Goal: Task Accomplishment & Management: Manage account settings

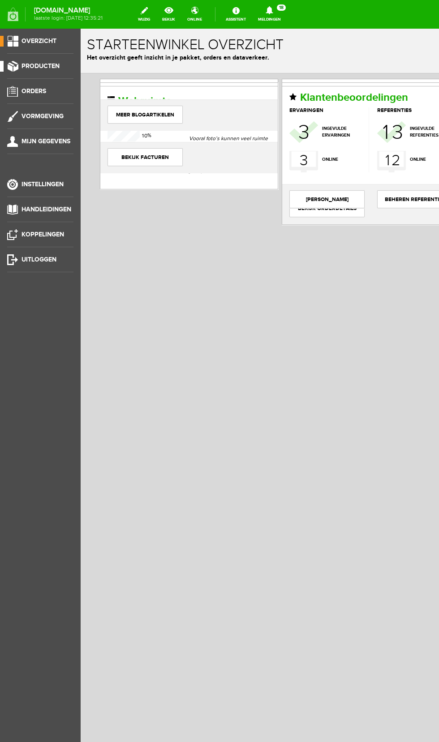
click at [55, 65] on span "Producten" at bounding box center [41, 66] width 38 height 8
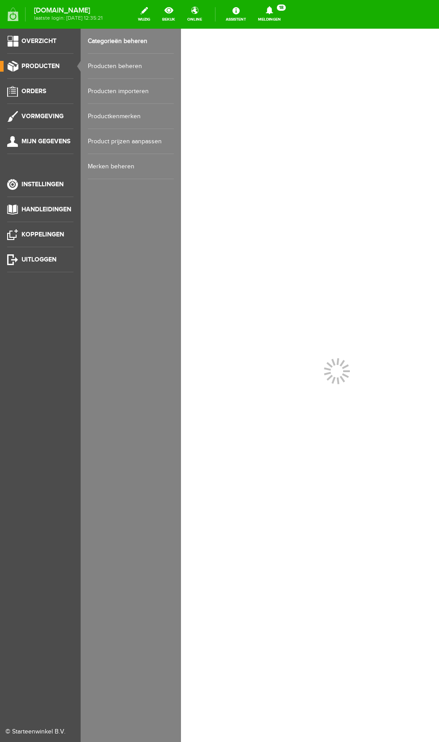
click at [129, 64] on link "Producten beheren" at bounding box center [131, 66] width 86 height 25
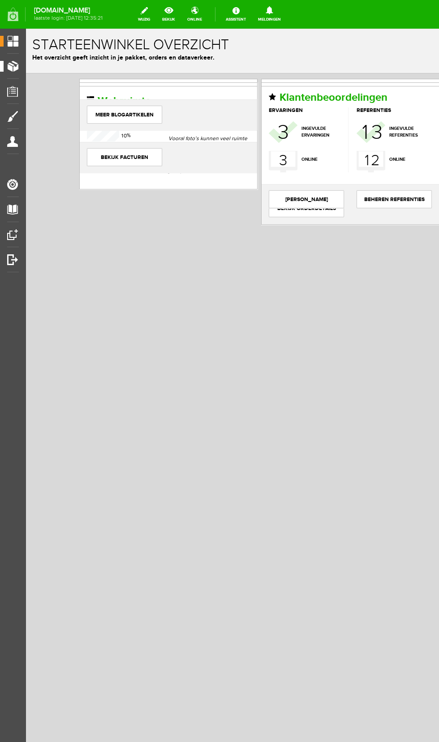
click at [16, 65] on link "Producten" at bounding box center [9, 66] width 19 height 11
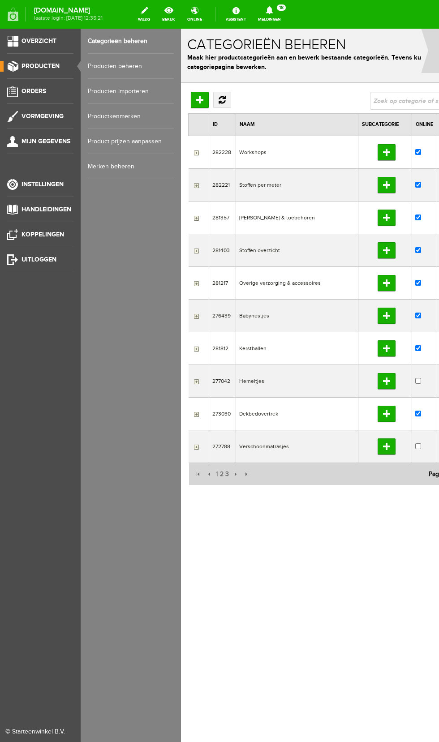
click at [137, 64] on link "Producten beheren" at bounding box center [131, 66] width 86 height 25
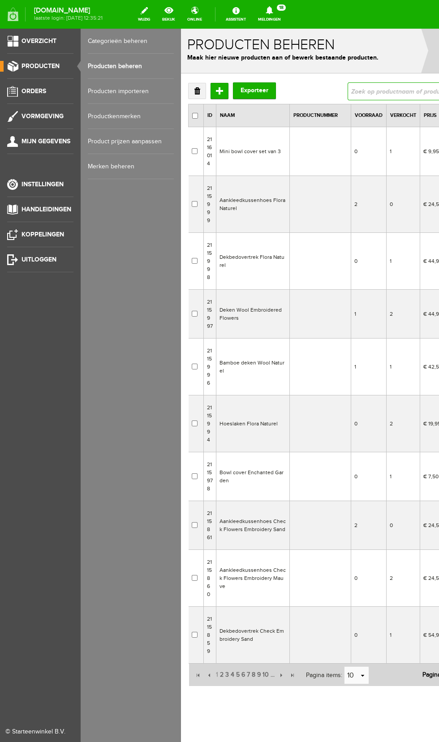
click at [395, 89] on input "text" at bounding box center [418, 91] width 140 height 18
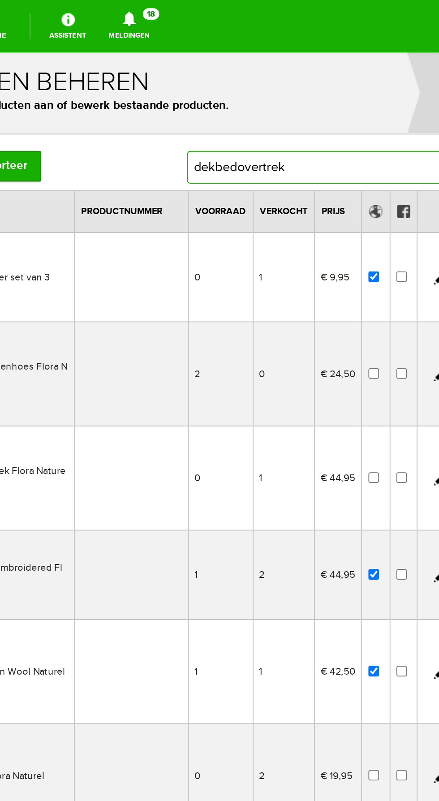
type input "dekbedovertrek"
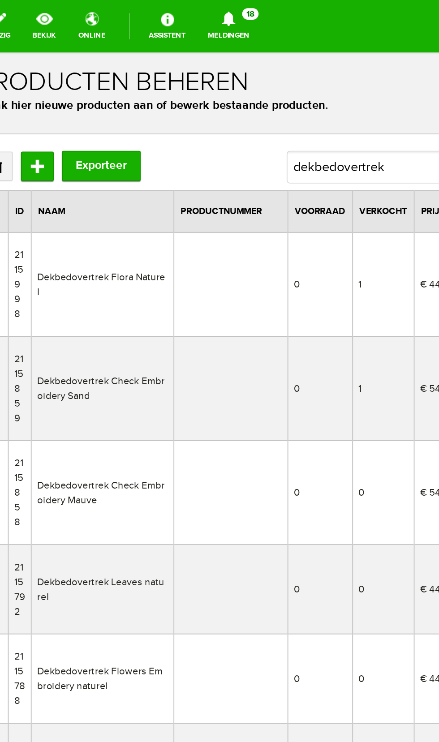
click at [54, 241] on td "Dekbedovertrek Check Embroidery Sand" at bounding box center [41, 236] width 78 height 57
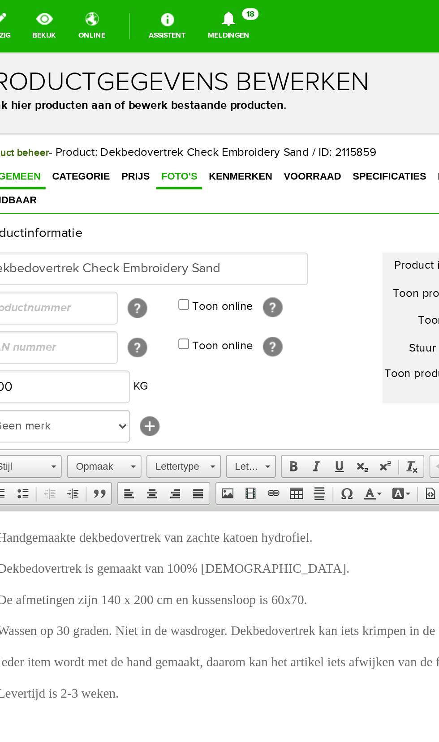
click at [72, 122] on span "Foto's" at bounding box center [82, 120] width 25 height 6
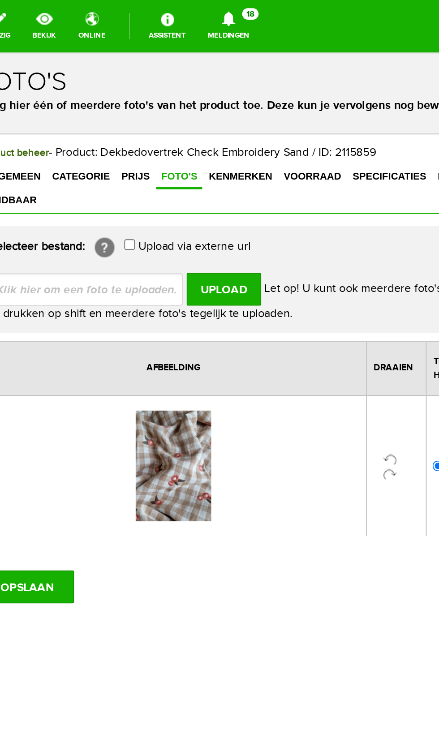
click at [54, 174] on input "file" at bounding box center [35, 181] width 113 height 17
type input "C:\fakepath\20251009_115256.jpg"
type input "20251009_115256.jpg"
click at [113, 173] on input "Upload" at bounding box center [107, 182] width 41 height 18
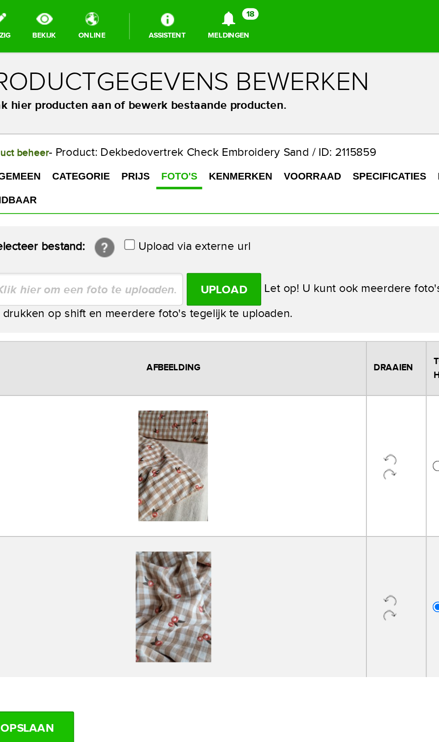
click at [12, 413] on input "OPSLAAN" at bounding box center [0, 422] width 52 height 18
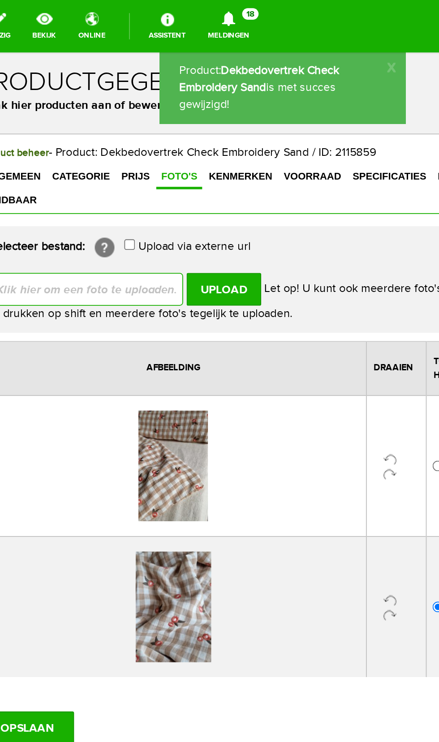
click at [50, 178] on input "text" at bounding box center [32, 182] width 106 height 18
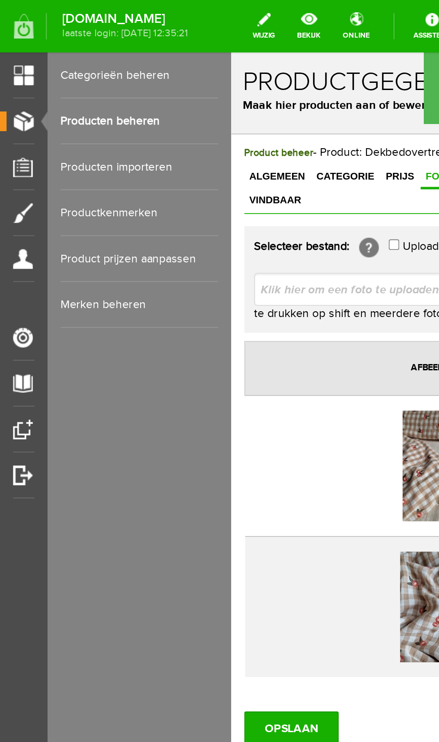
click at [77, 69] on link "Producten beheren" at bounding box center [76, 66] width 86 height 25
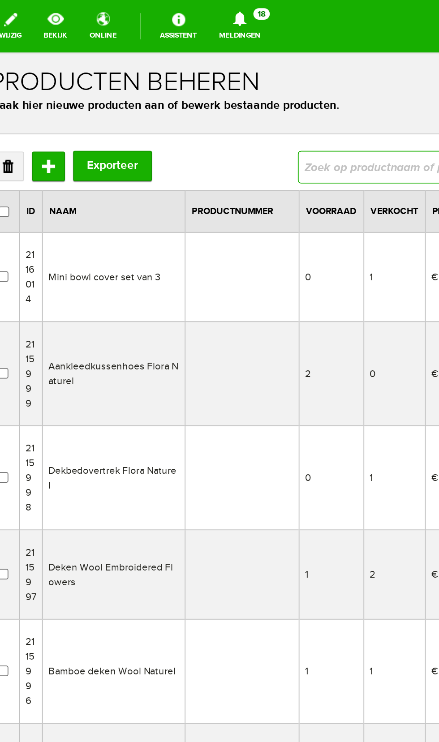
click at [182, 117] on input "text" at bounding box center [223, 115] width 140 height 18
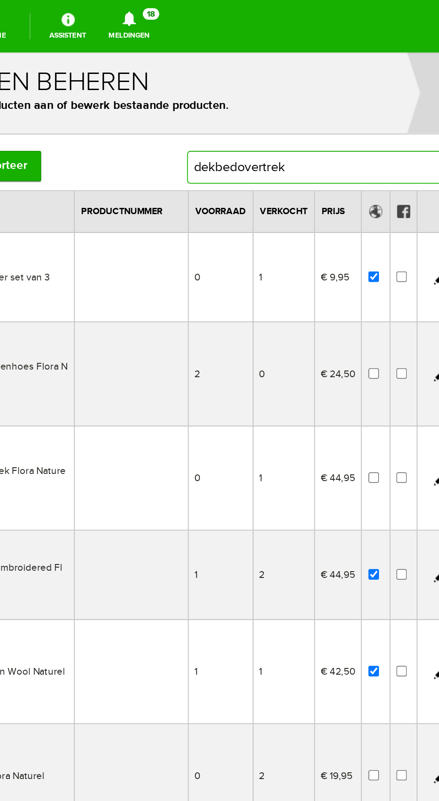
type input "dekbedovertrek"
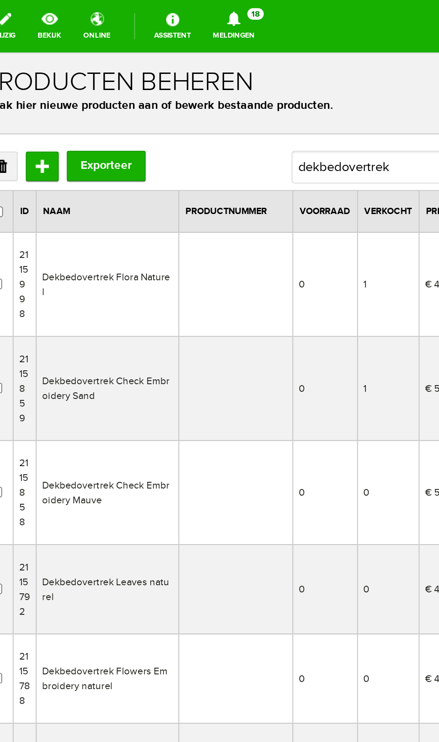
click at [53, 294] on td "Dekbedovertrek Check Embroidery Mauve" at bounding box center [47, 293] width 78 height 57
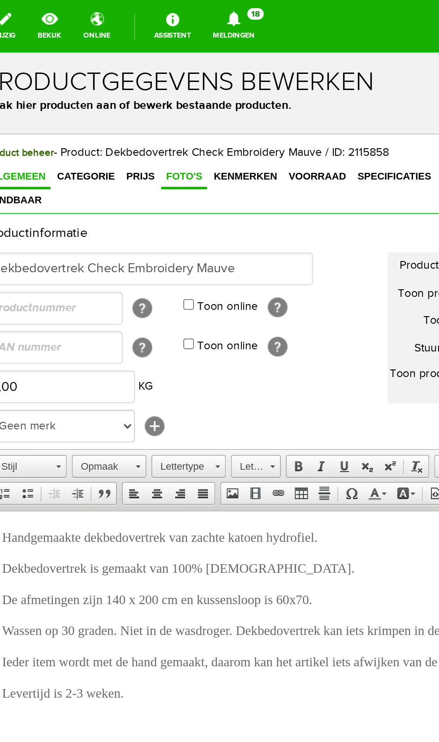
click at [81, 121] on span "Foto's" at bounding box center [88, 120] width 25 height 6
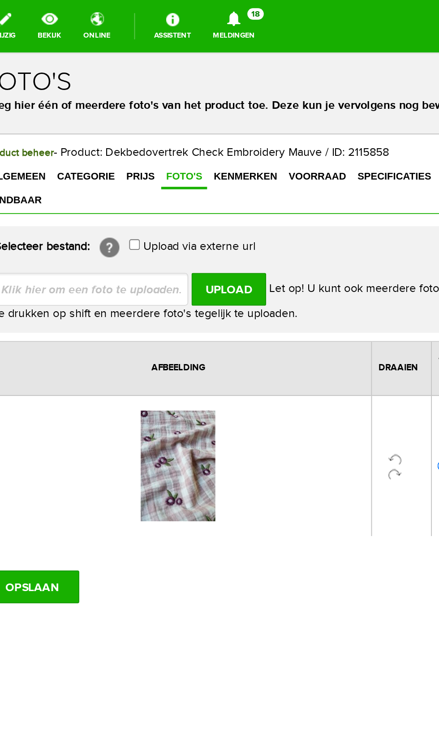
click at [53, 173] on input "file" at bounding box center [41, 181] width 113 height 17
type input "C:\fakepath\20251009_112049.jpg"
type input "20251009_112049.jpg"
click at [113, 174] on input "Upload" at bounding box center [112, 182] width 41 height 18
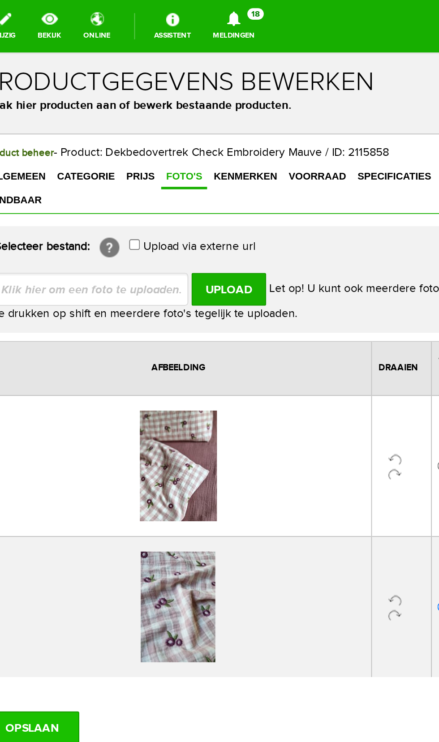
click at [1, 413] on input "OPSLAAN" at bounding box center [5, 422] width 52 height 18
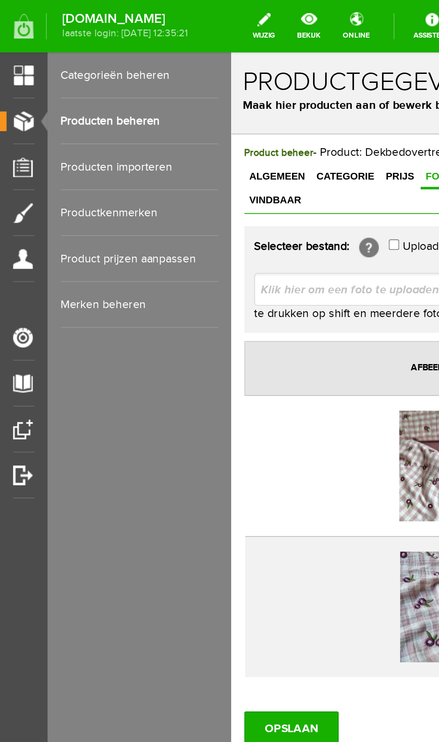
click at [71, 63] on link "Producten beheren" at bounding box center [76, 66] width 86 height 25
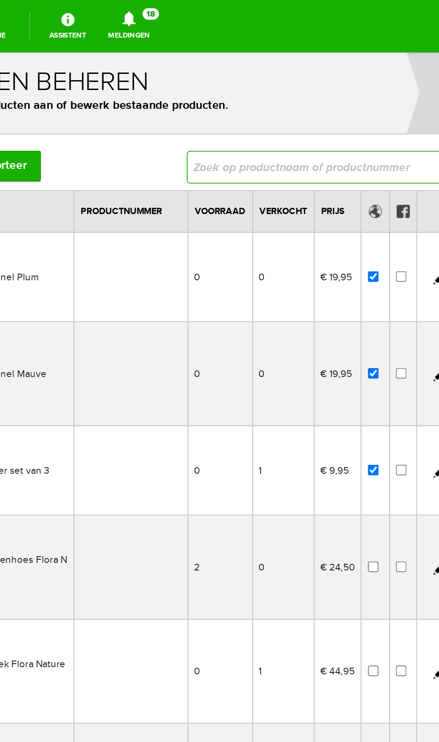
click at [109, 112] on input "text" at bounding box center [112, 115] width 140 height 18
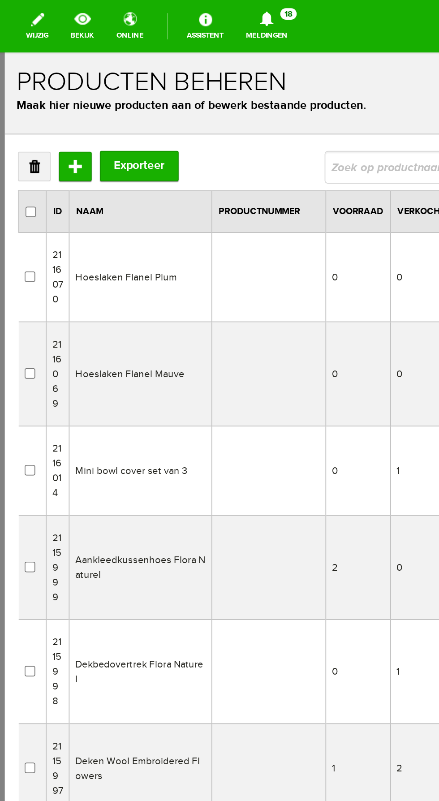
click at [73, 178] on td "Hoeslaken Flanel Plum" at bounding box center [79, 175] width 78 height 49
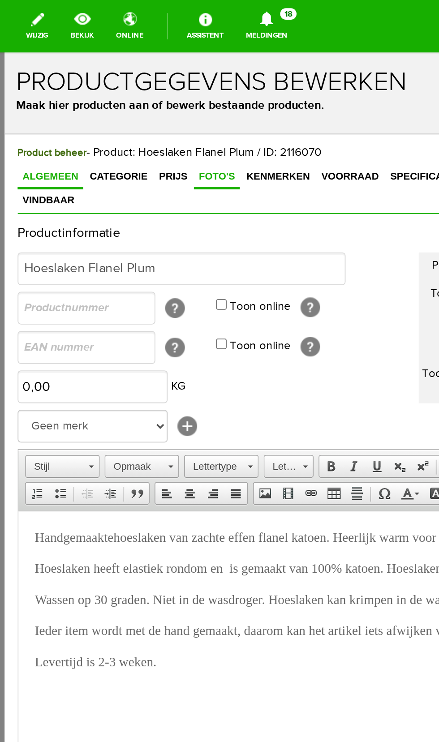
click at [114, 120] on span "Foto's" at bounding box center [120, 120] width 25 height 6
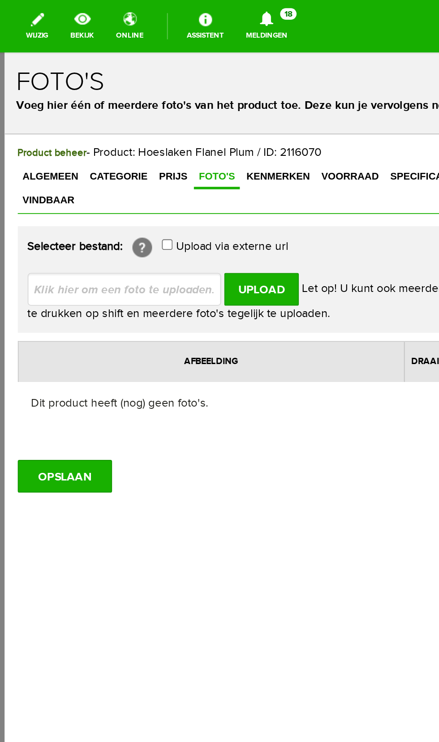
click at [87, 175] on input "file" at bounding box center [73, 181] width 113 height 17
type input "C:\fakepath\Screenshot_20251009_110538_Samsung Internet.jpg"
type input "Screenshot_20251009_110538_Samsung Internet.jpg"
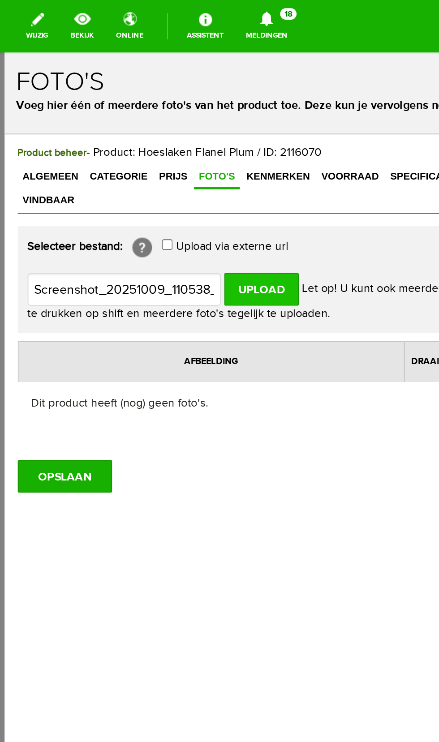
click at [150, 173] on input "Upload" at bounding box center [145, 182] width 41 height 18
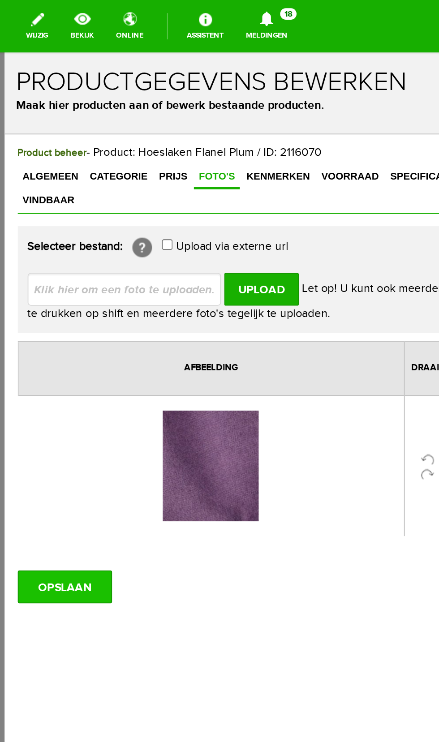
click at [49, 335] on input "OPSLAAN" at bounding box center [38, 344] width 52 height 18
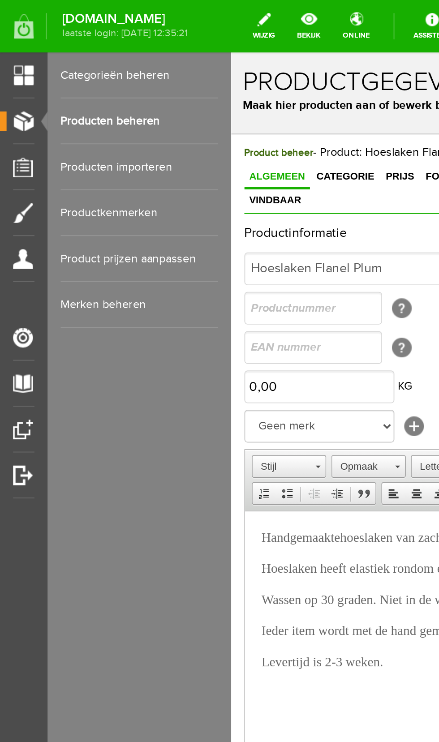
click at [82, 66] on link "Producten beheren" at bounding box center [76, 66] width 86 height 25
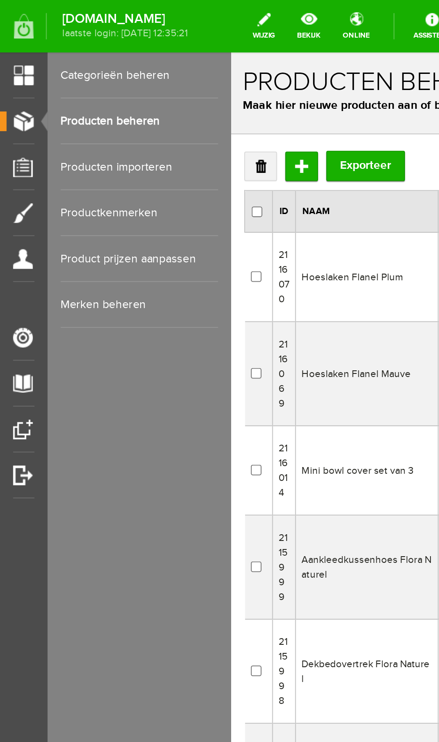
click at [307, 241] on td "Hoeslaken Flanel Mauve" at bounding box center [306, 228] width 78 height 57
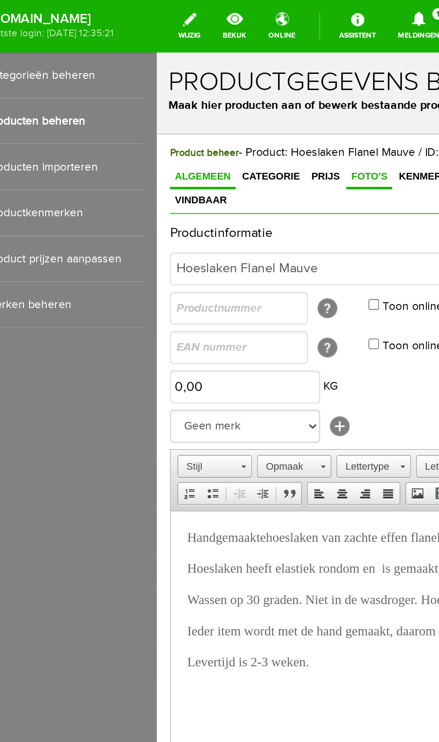
click at [266, 120] on span "Foto's" at bounding box center [272, 120] width 25 height 6
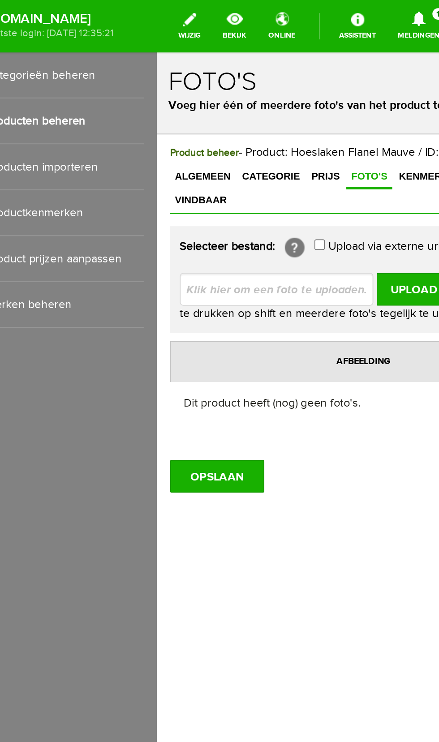
click at [229, 173] on input "file" at bounding box center [225, 181] width 113 height 17
type input "C:\fakepath\Screenshot_20251009_110425_Samsung Internet.jpg"
type input "Screenshot_20251009_110425_Samsung Internet.jpg"
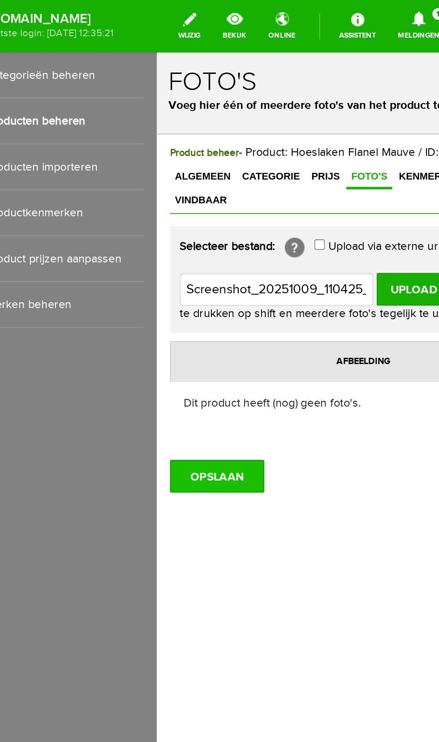
click at [194, 275] on input "OPSLAAN" at bounding box center [190, 284] width 52 height 18
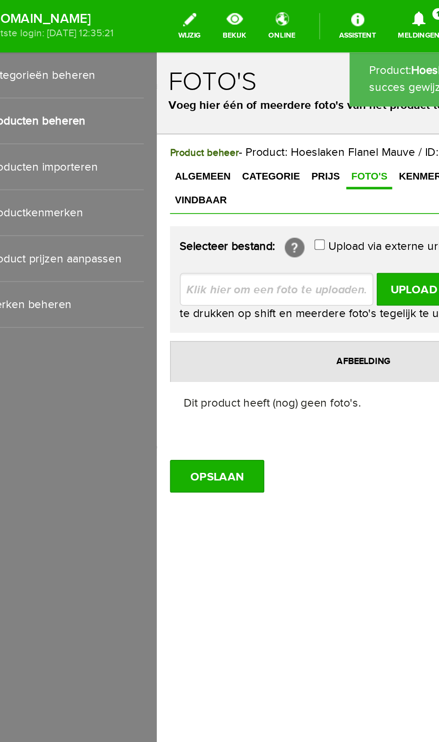
click at [247, 173] on input "file" at bounding box center [225, 181] width 113 height 17
type input "C:\fakepath\Screenshot_20251009_110425_Samsung Internet.jpg"
type input "Screenshot_20251009_110425_Samsung Internet.jpg"
click at [298, 173] on input "Upload" at bounding box center [297, 182] width 41 height 18
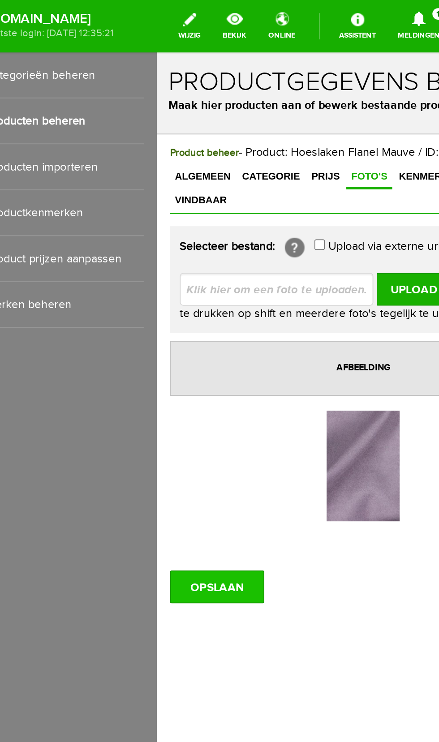
click at [191, 335] on input "OPSLAAN" at bounding box center [190, 344] width 52 height 18
